Goal: Use online tool/utility

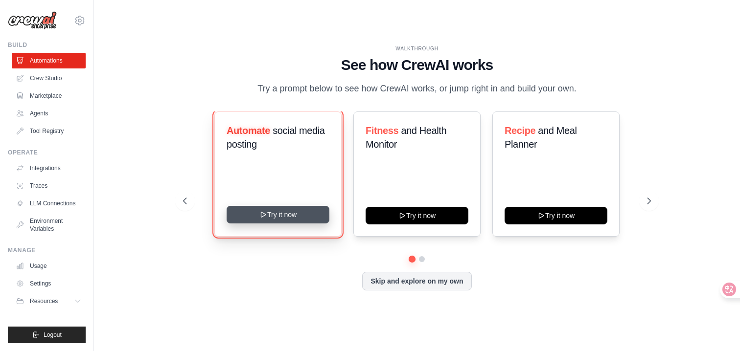
click at [301, 224] on button "Try it now" at bounding box center [278, 215] width 103 height 18
